Goal: Find specific page/section: Find specific page/section

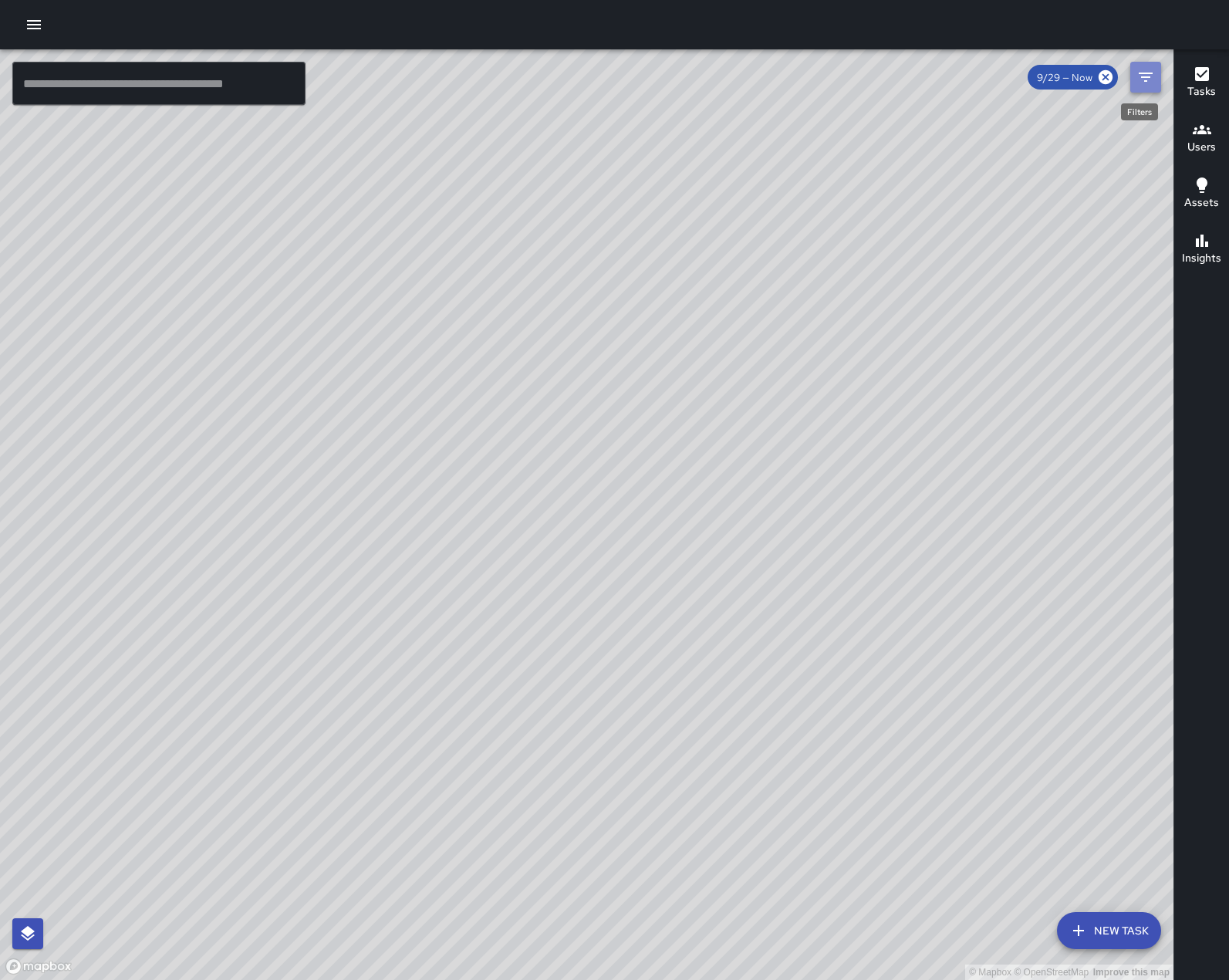
click at [1145, 80] on icon "Filters" at bounding box center [1146, 76] width 19 height 19
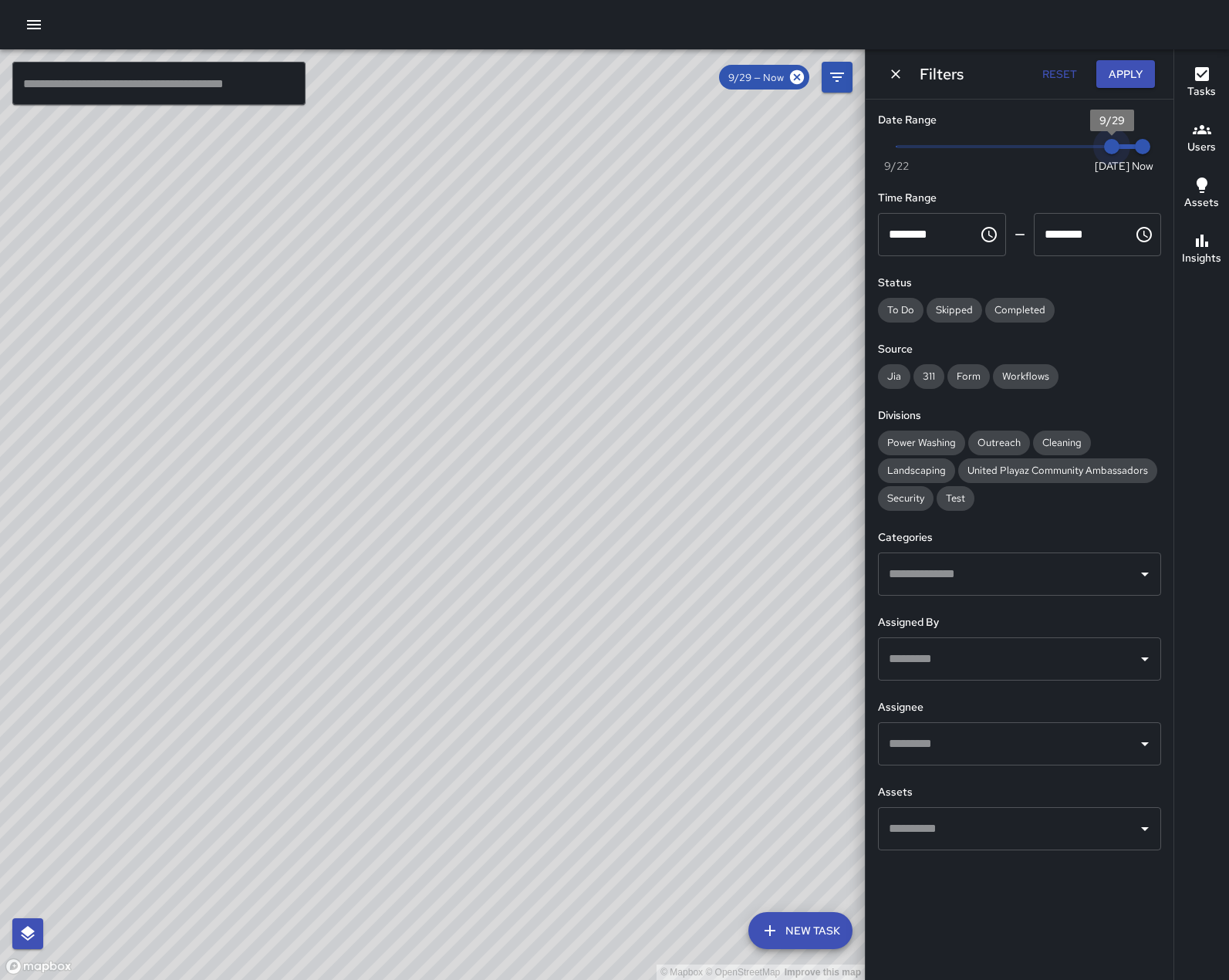
type input "*"
click at [1089, 155] on span "9/28" at bounding box center [1081, 147] width 16 height 16
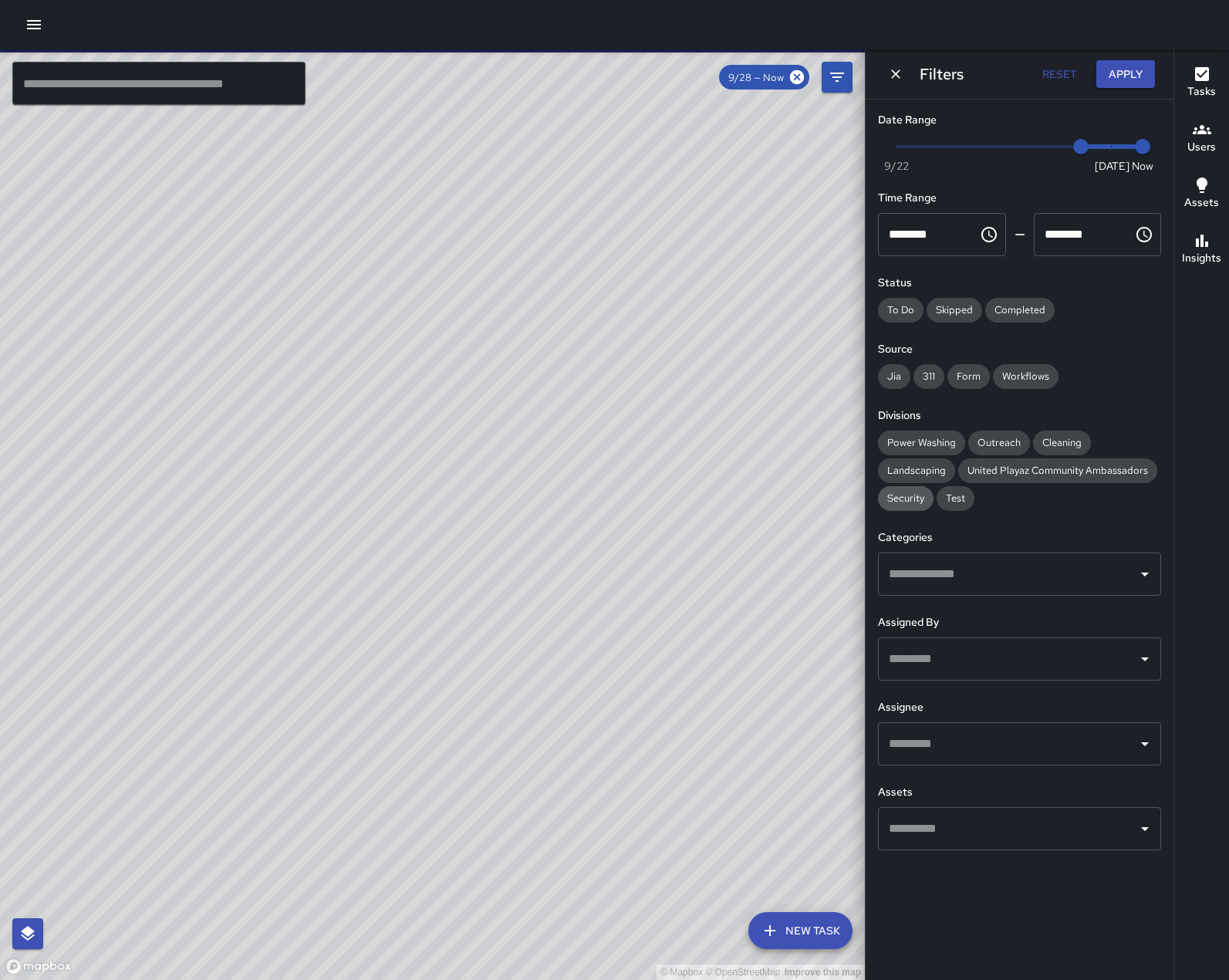
click at [897, 511] on div "Security" at bounding box center [906, 497] width 56 height 24
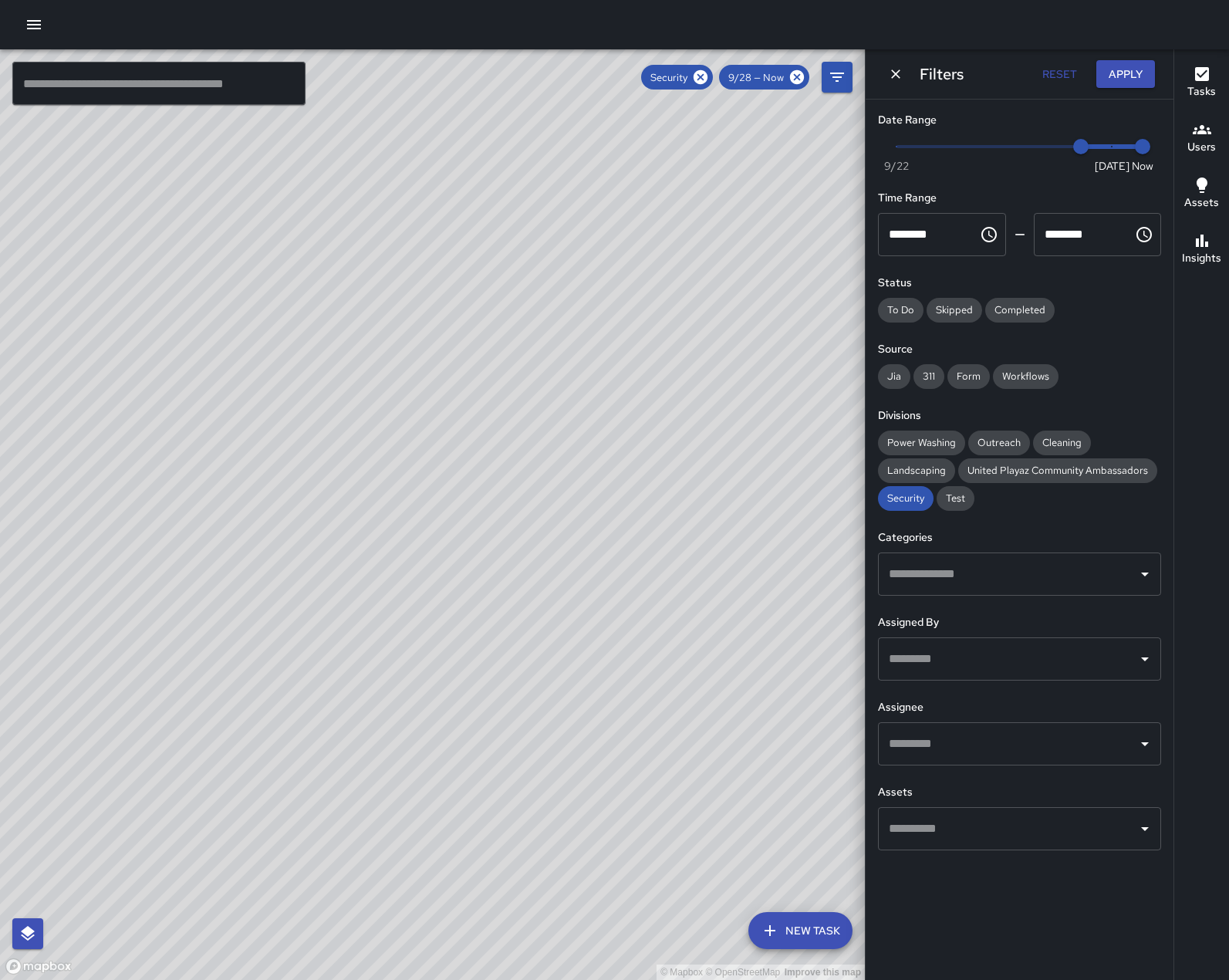
click at [1136, 753] on icon "Open" at bounding box center [1145, 743] width 19 height 19
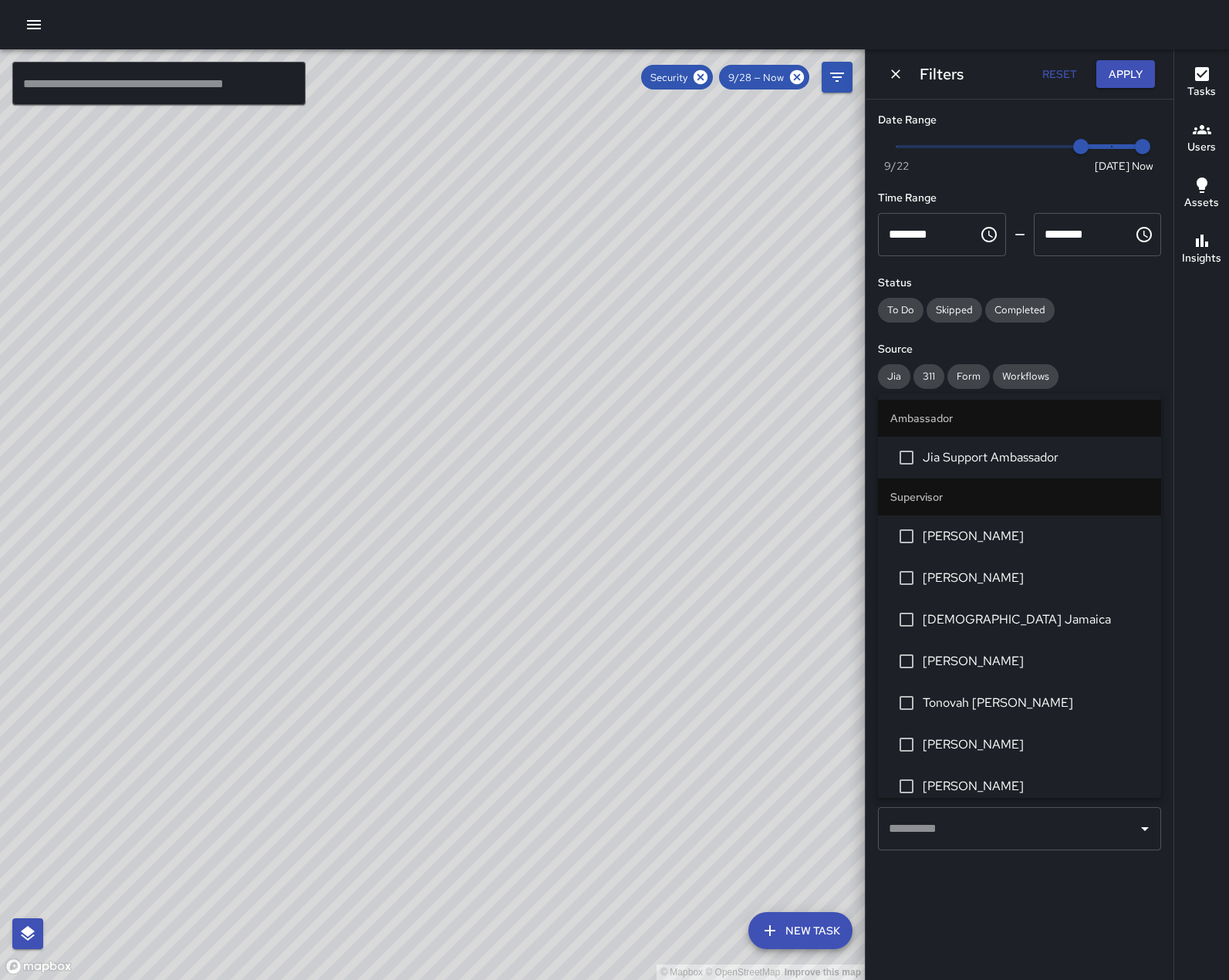
scroll to position [353, 0]
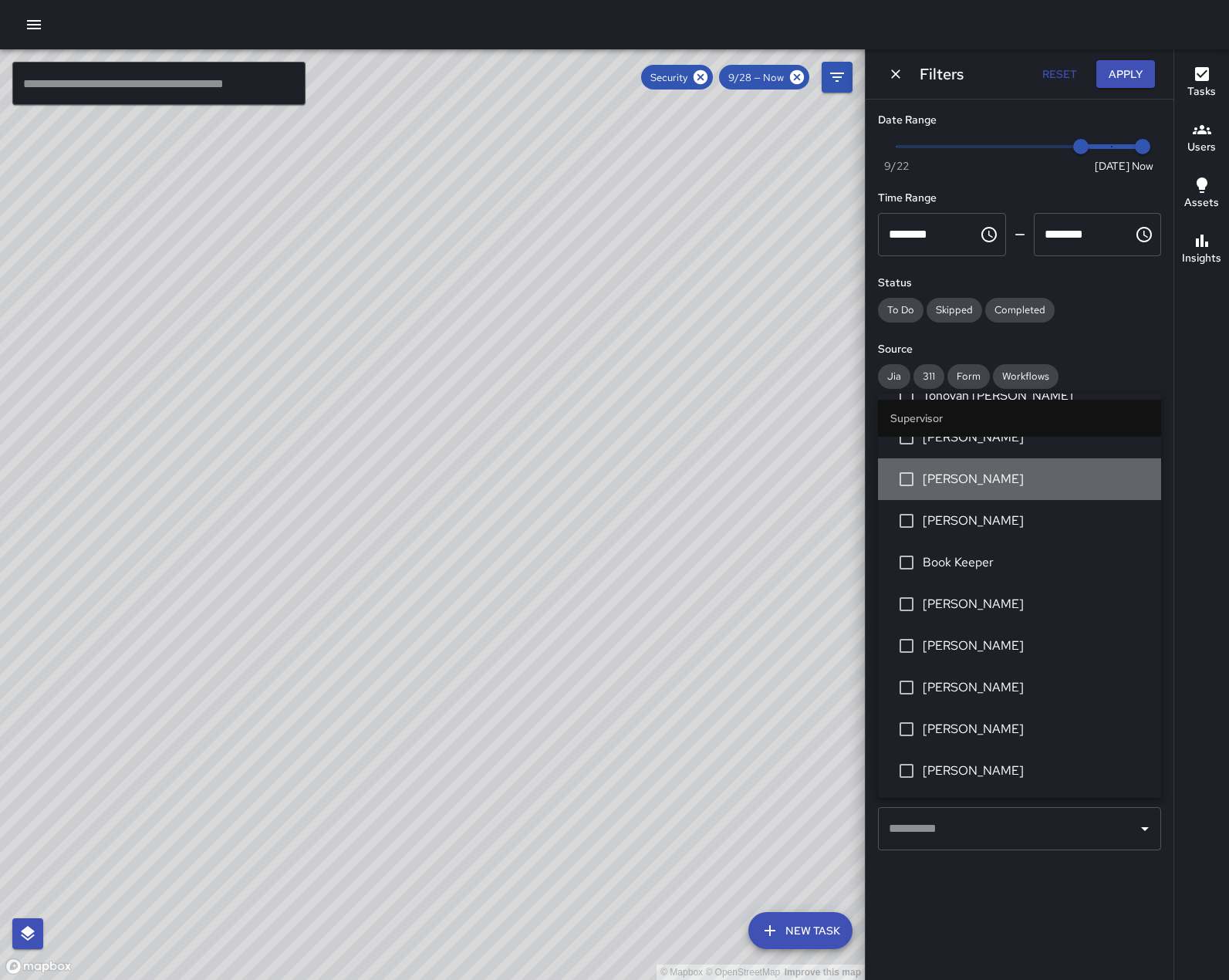
click at [1045, 472] on span "[PERSON_NAME]" at bounding box center [1035, 479] width 226 height 19
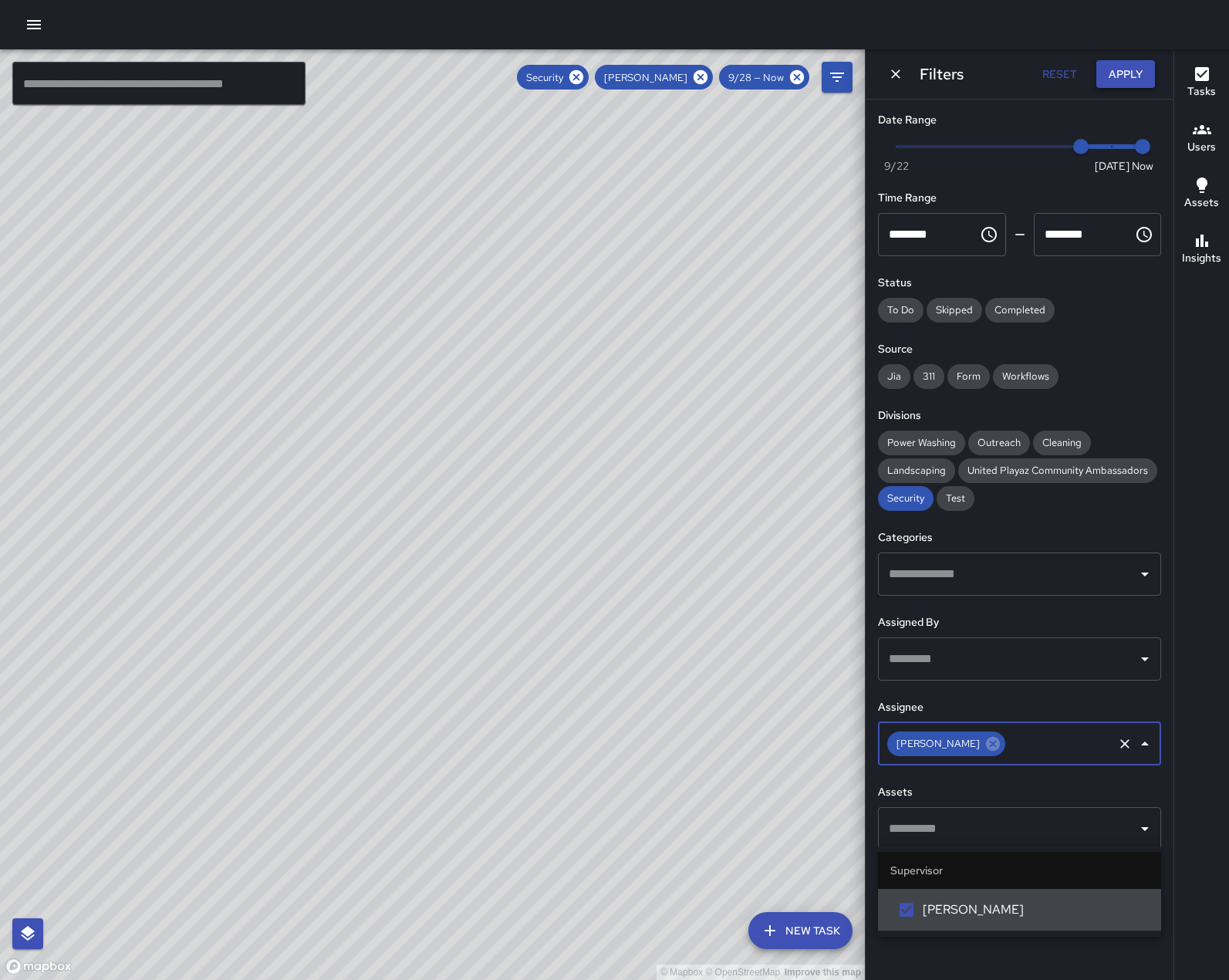
click at [1129, 66] on button "Apply" at bounding box center [1126, 73] width 59 height 28
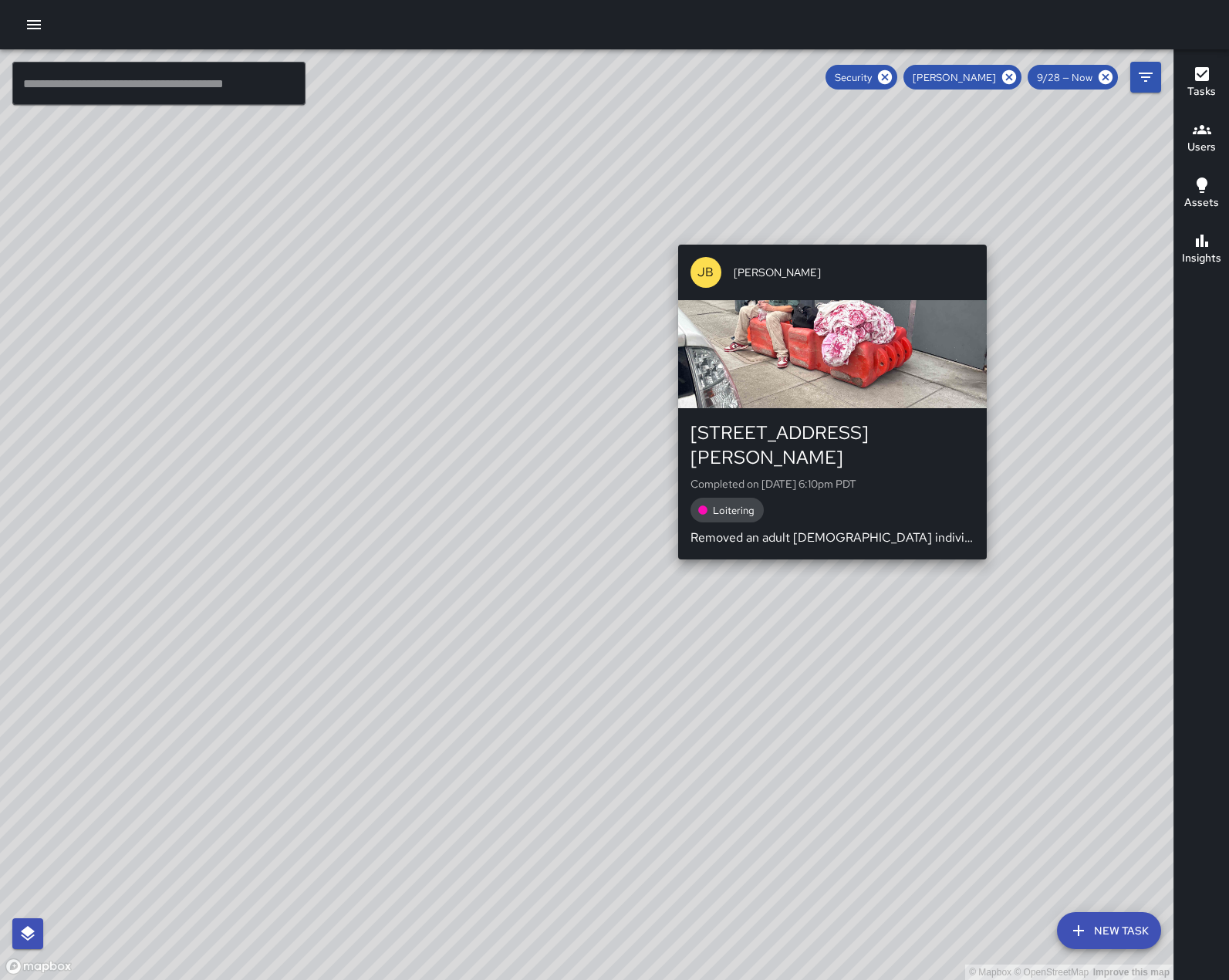
click at [824, 233] on div "© Mapbox © OpenStreetMap Improve this map [PERSON_NAME] [STREET_ADDRESS][PERSON…" at bounding box center [587, 514] width 1173 height 930
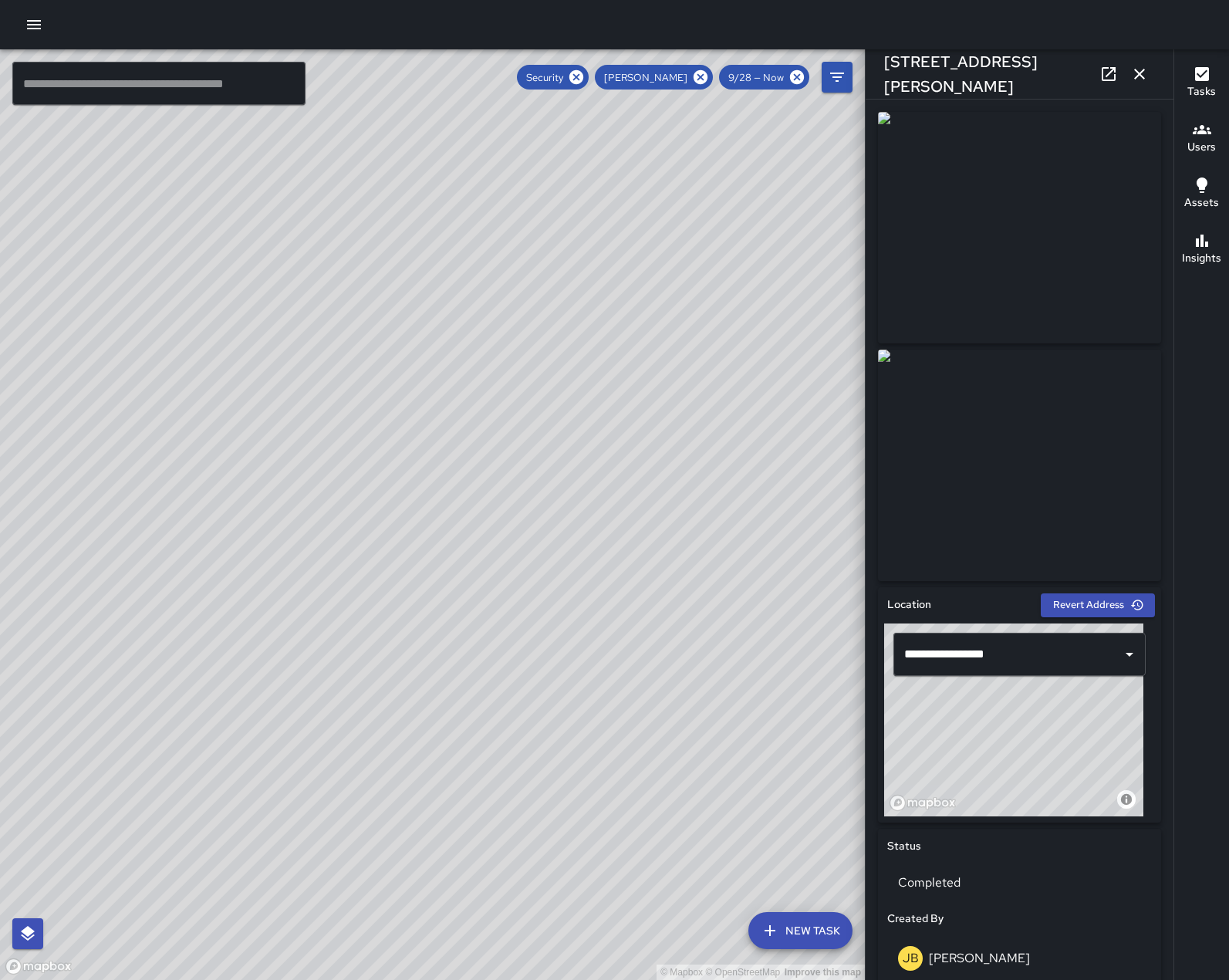
scroll to position [770, 0]
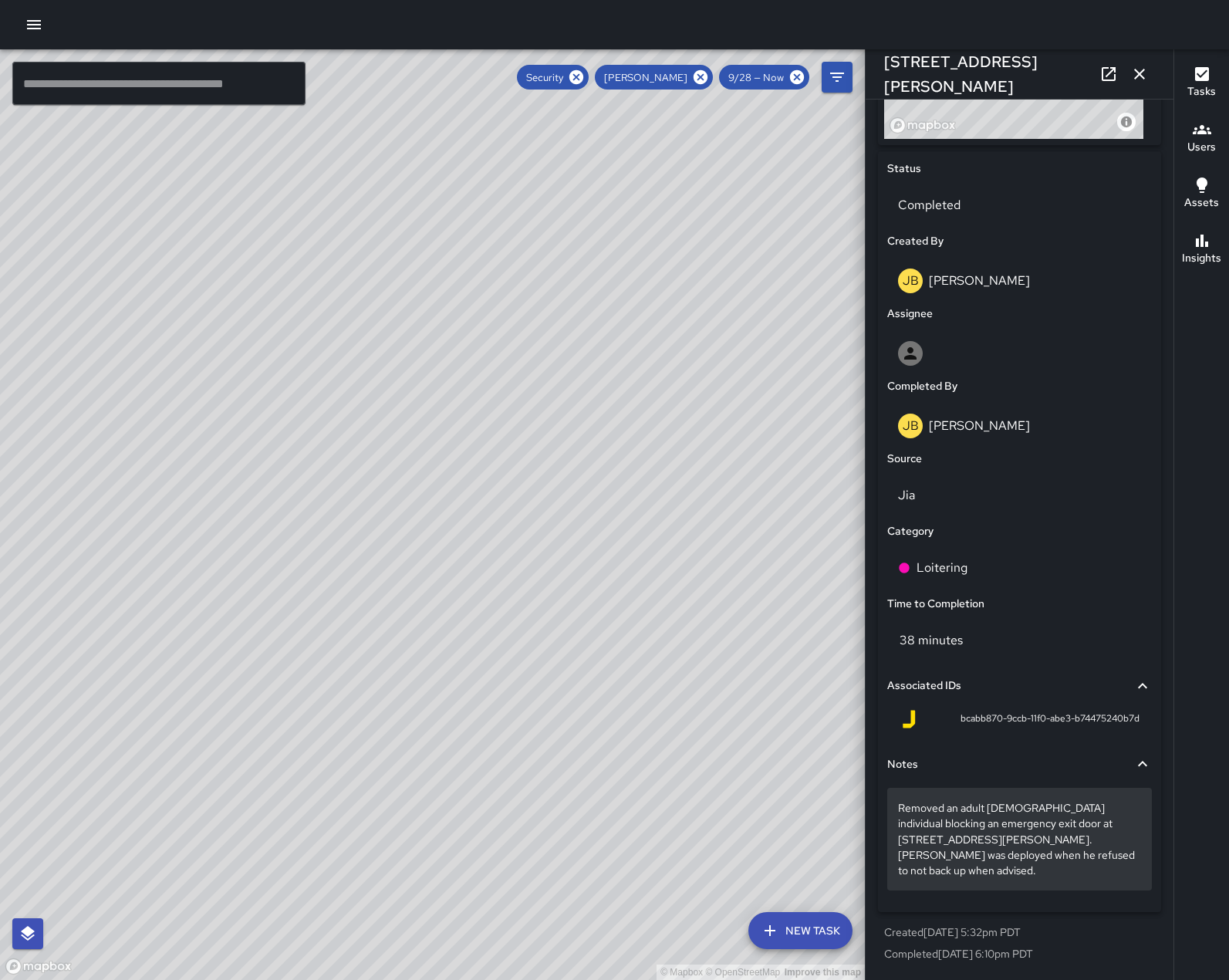
click at [1030, 868] on p "Removed an adult [DEMOGRAPHIC_DATA] individual blocking an emergency exit door …" at bounding box center [1019, 838] width 243 height 77
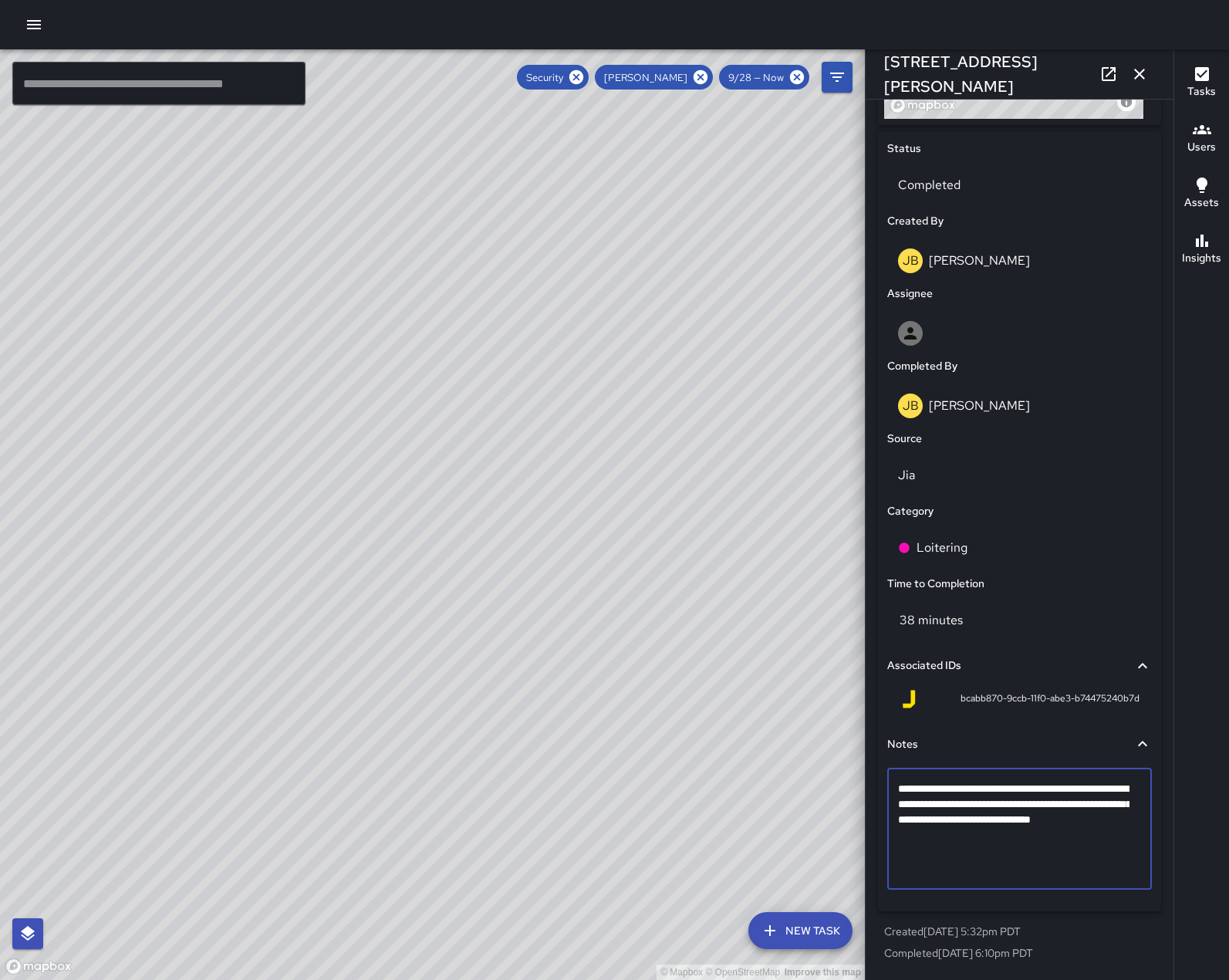
scroll to position [772, 0]
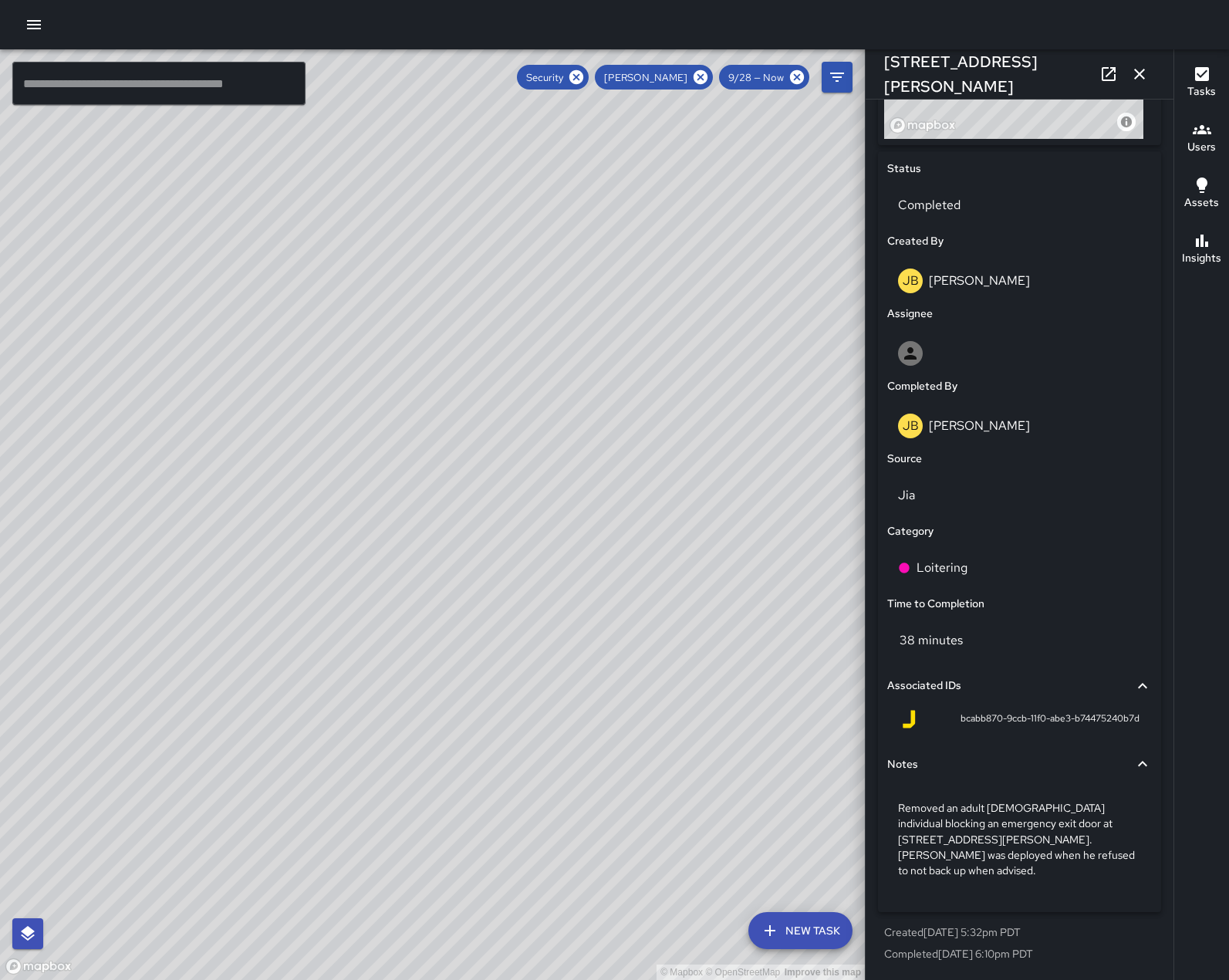
click at [1199, 396] on div "Tasks Users Assets Insights" at bounding box center [1201, 514] width 56 height 930
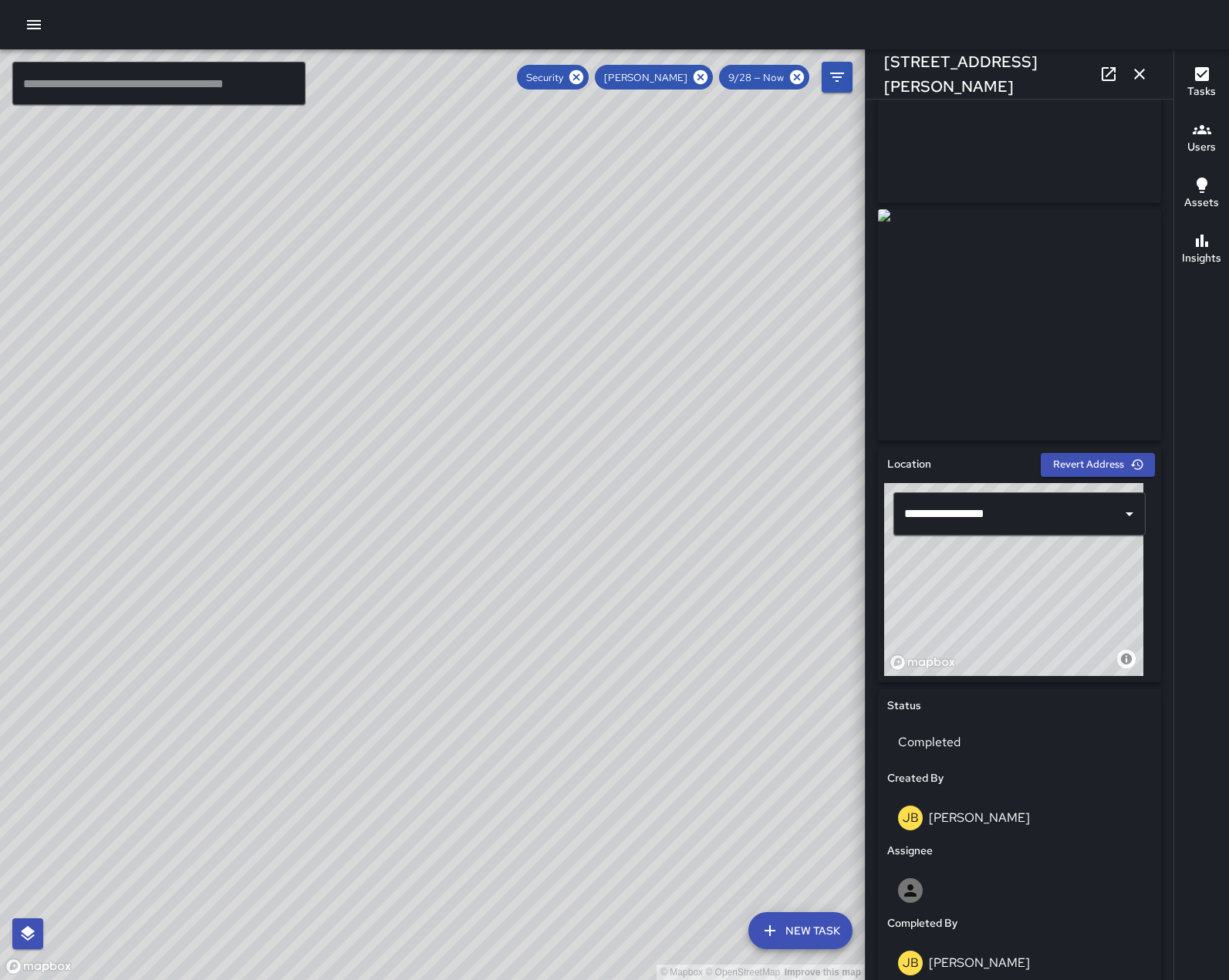
scroll to position [0, 0]
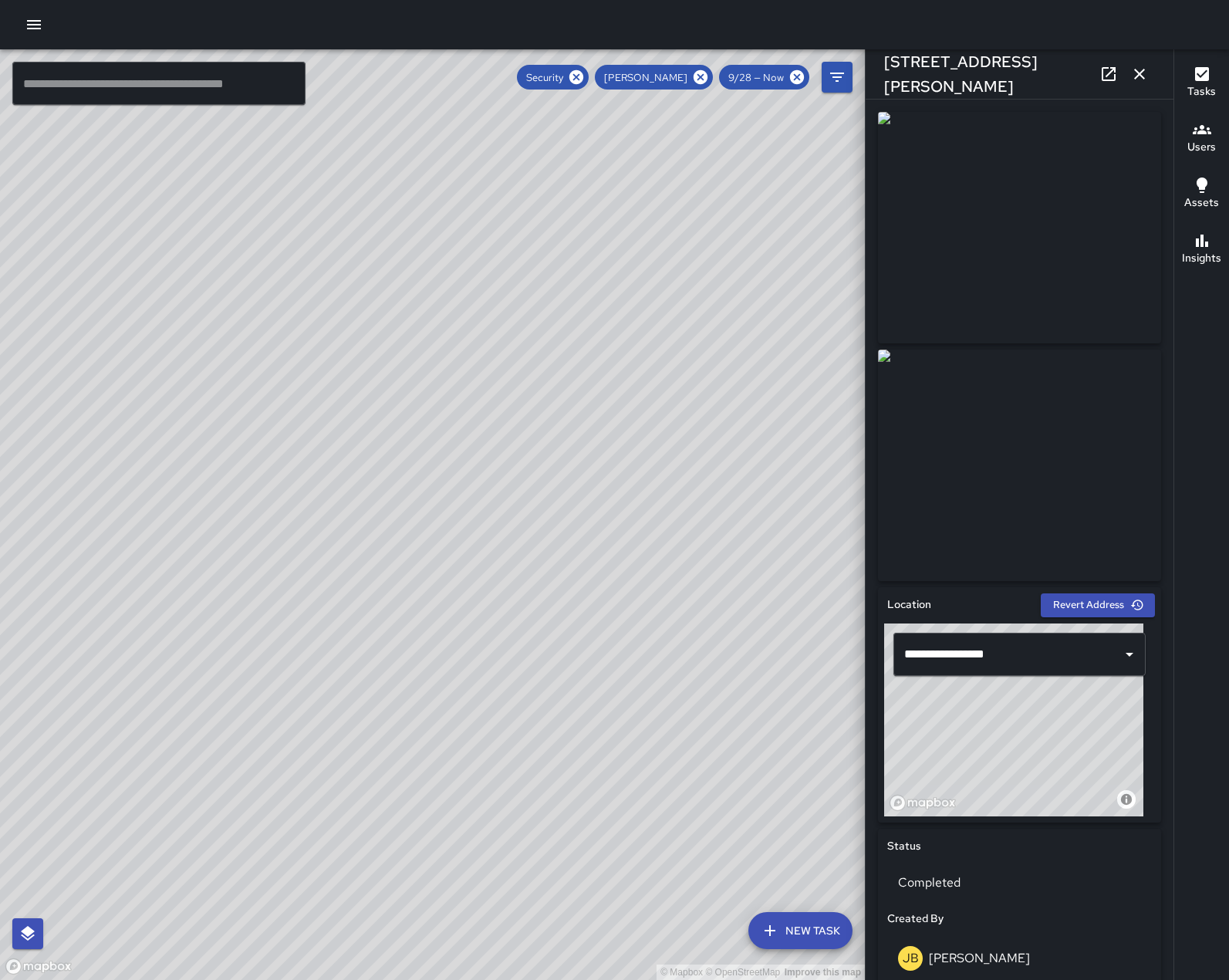
click at [1030, 204] on img at bounding box center [1019, 227] width 283 height 231
